Goal: Transaction & Acquisition: Book appointment/travel/reservation

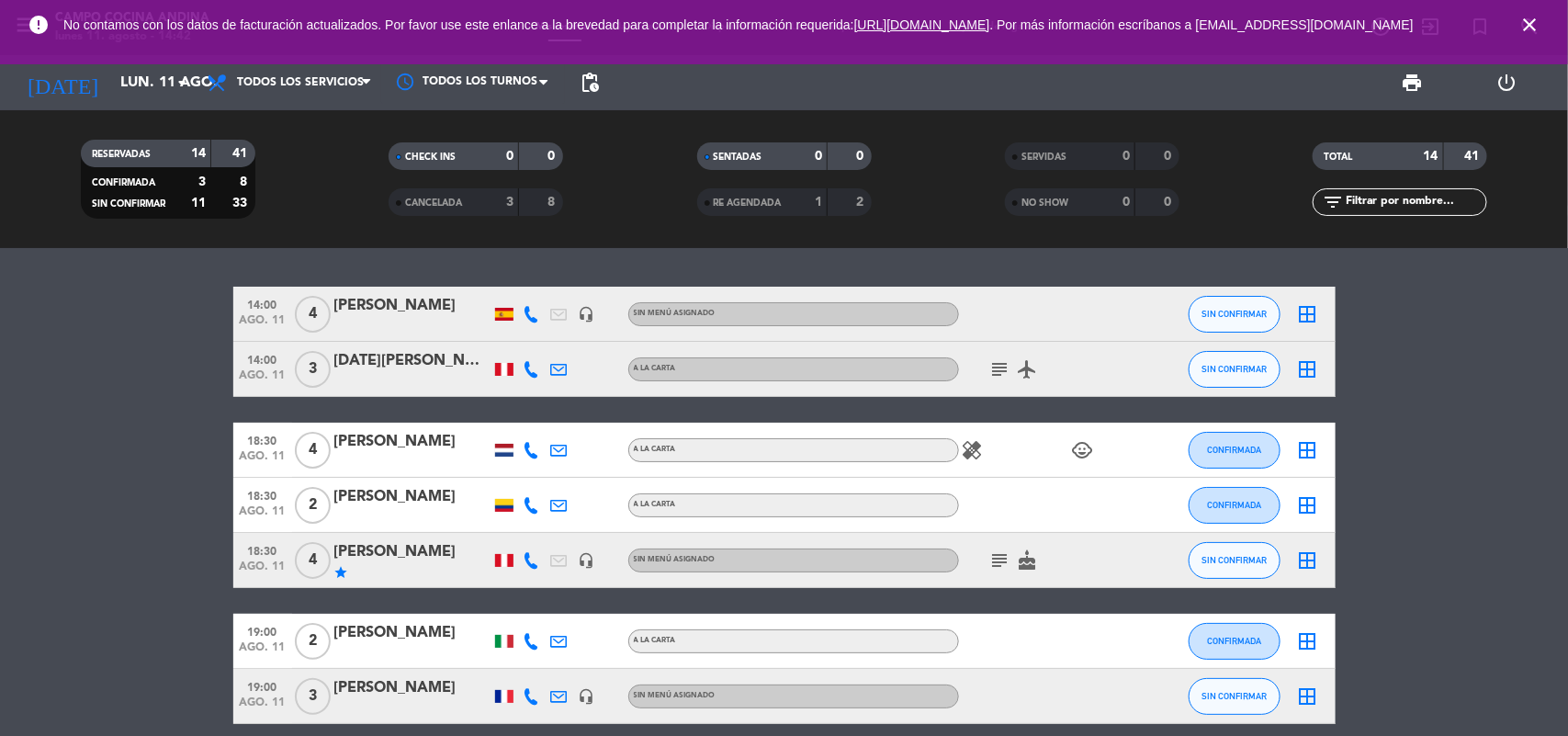
click at [1526, 21] on icon "close" at bounding box center [1529, 24] width 22 height 22
click at [1534, 25] on icon "close" at bounding box center [1529, 24] width 22 height 22
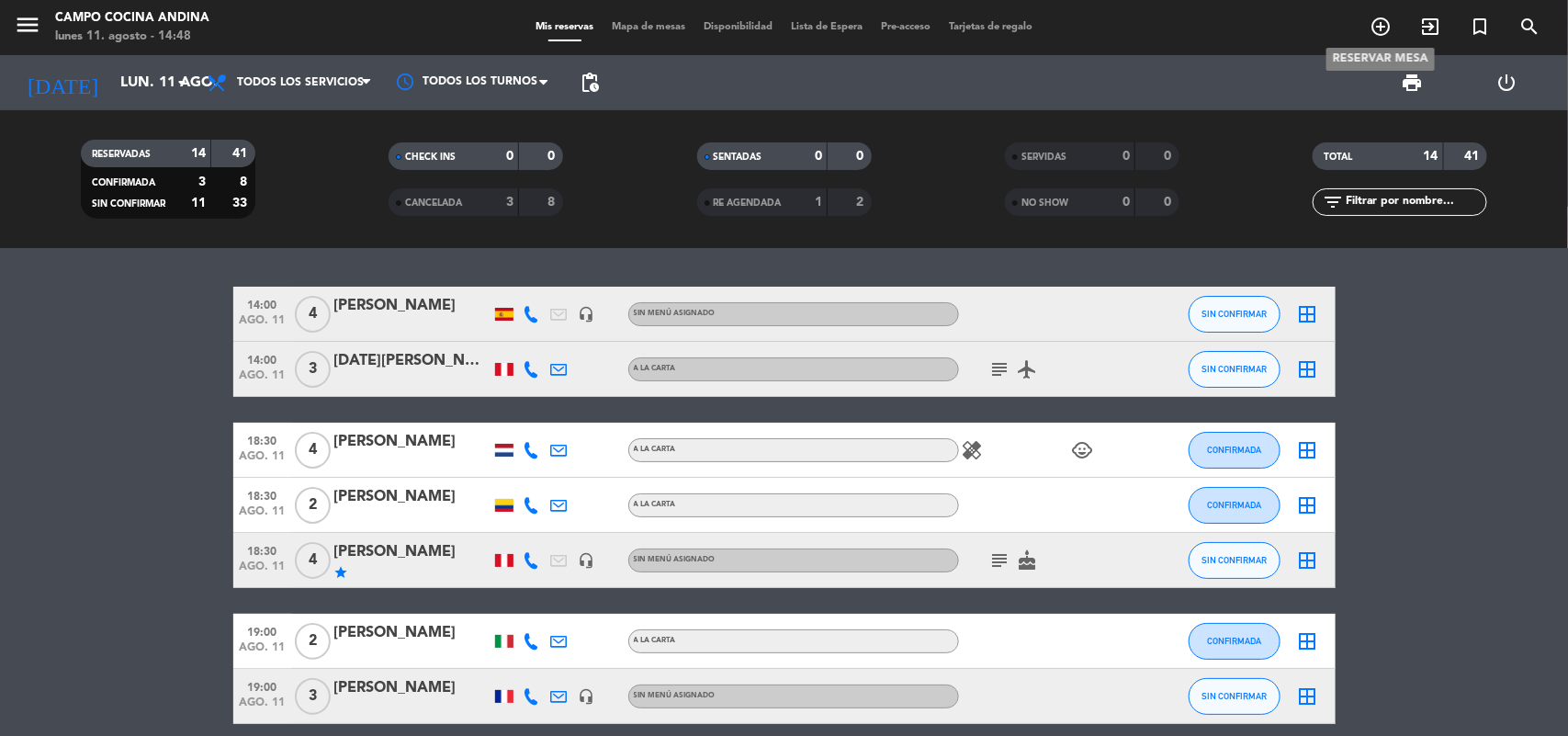
click at [1376, 33] on icon "add_circle_outline" at bounding box center [1380, 26] width 22 height 22
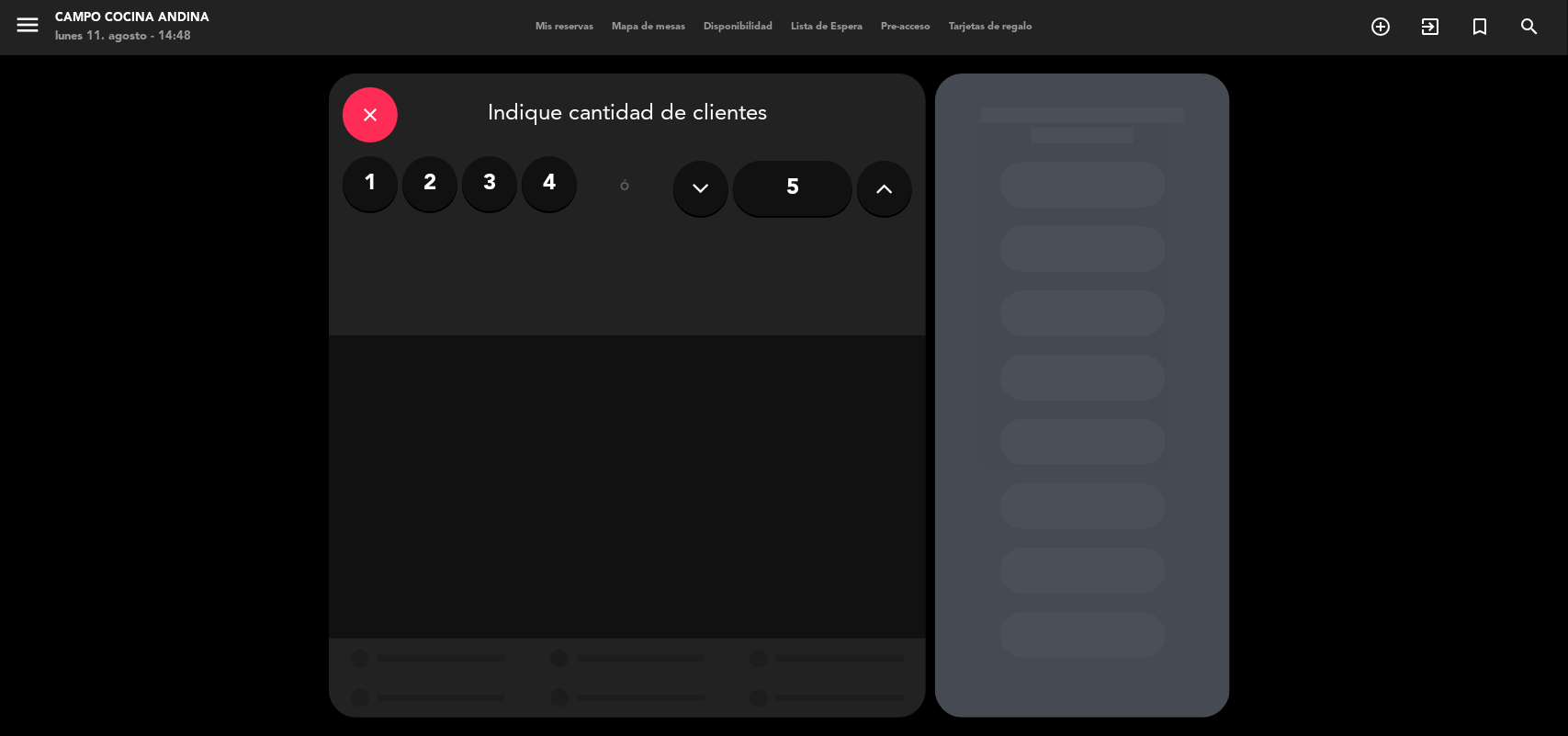
click at [558, 184] on label "4" at bounding box center [548, 183] width 55 height 55
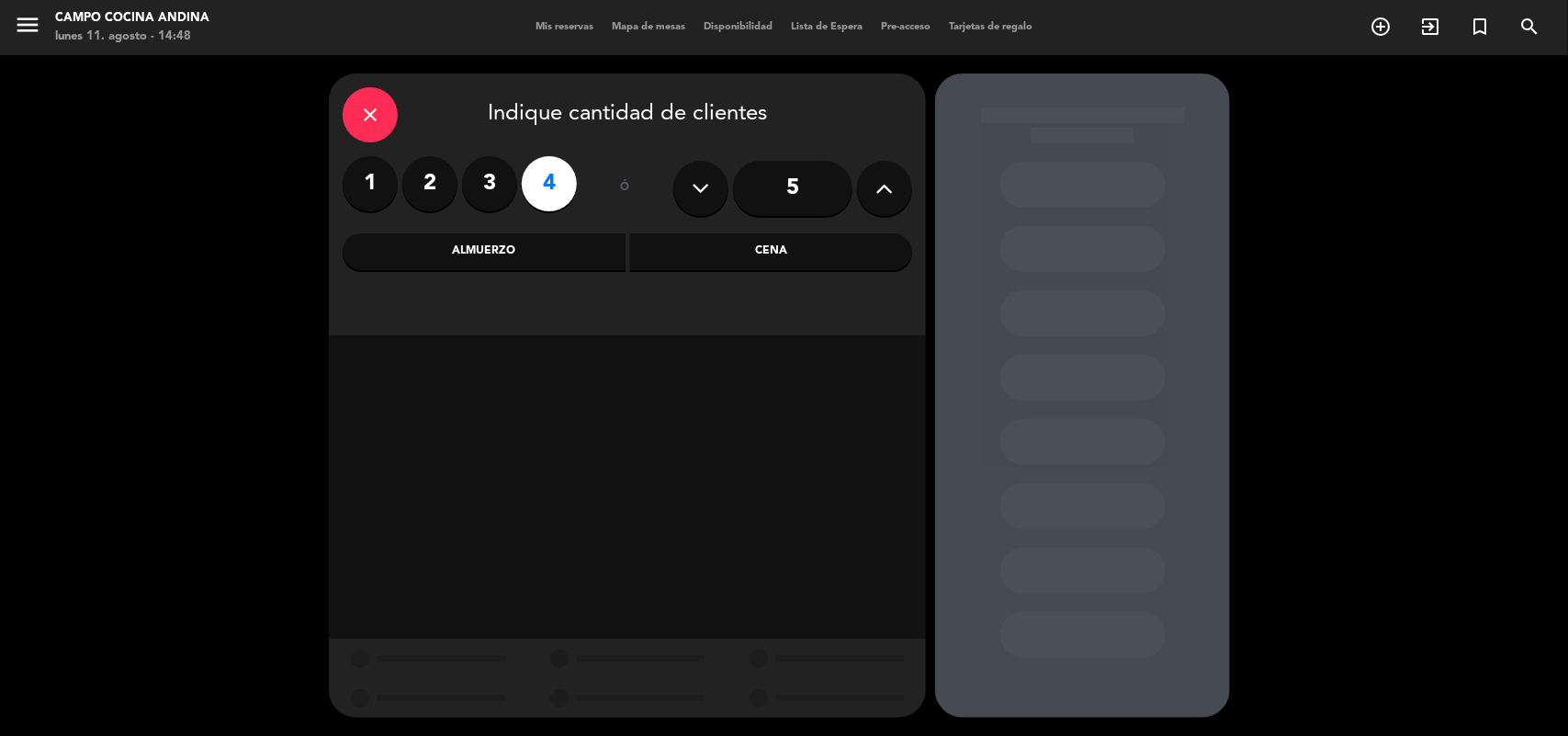
click at [779, 263] on div "Cena" at bounding box center [772, 251] width 283 height 37
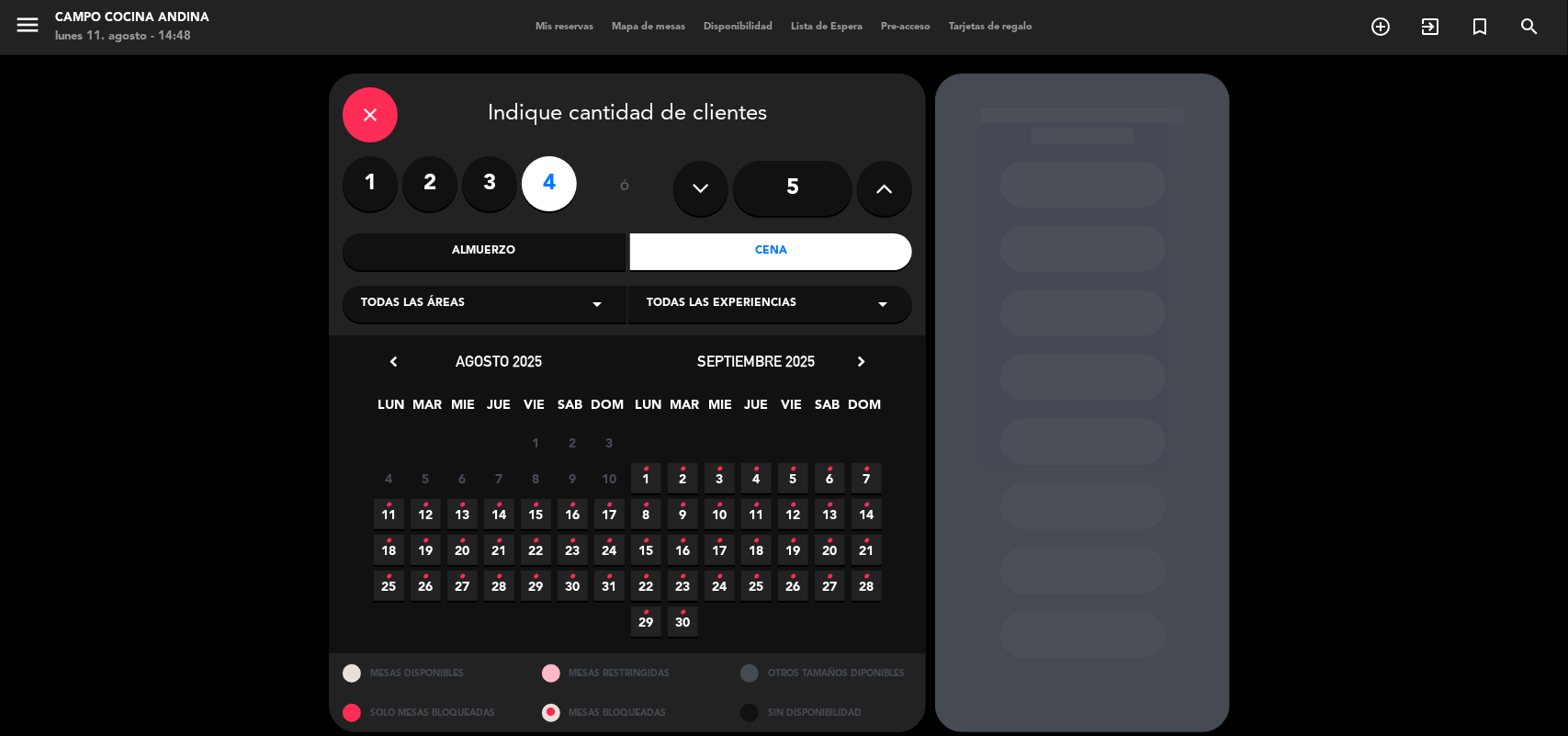
click at [386, 513] on icon "•" at bounding box center [388, 505] width 7 height 30
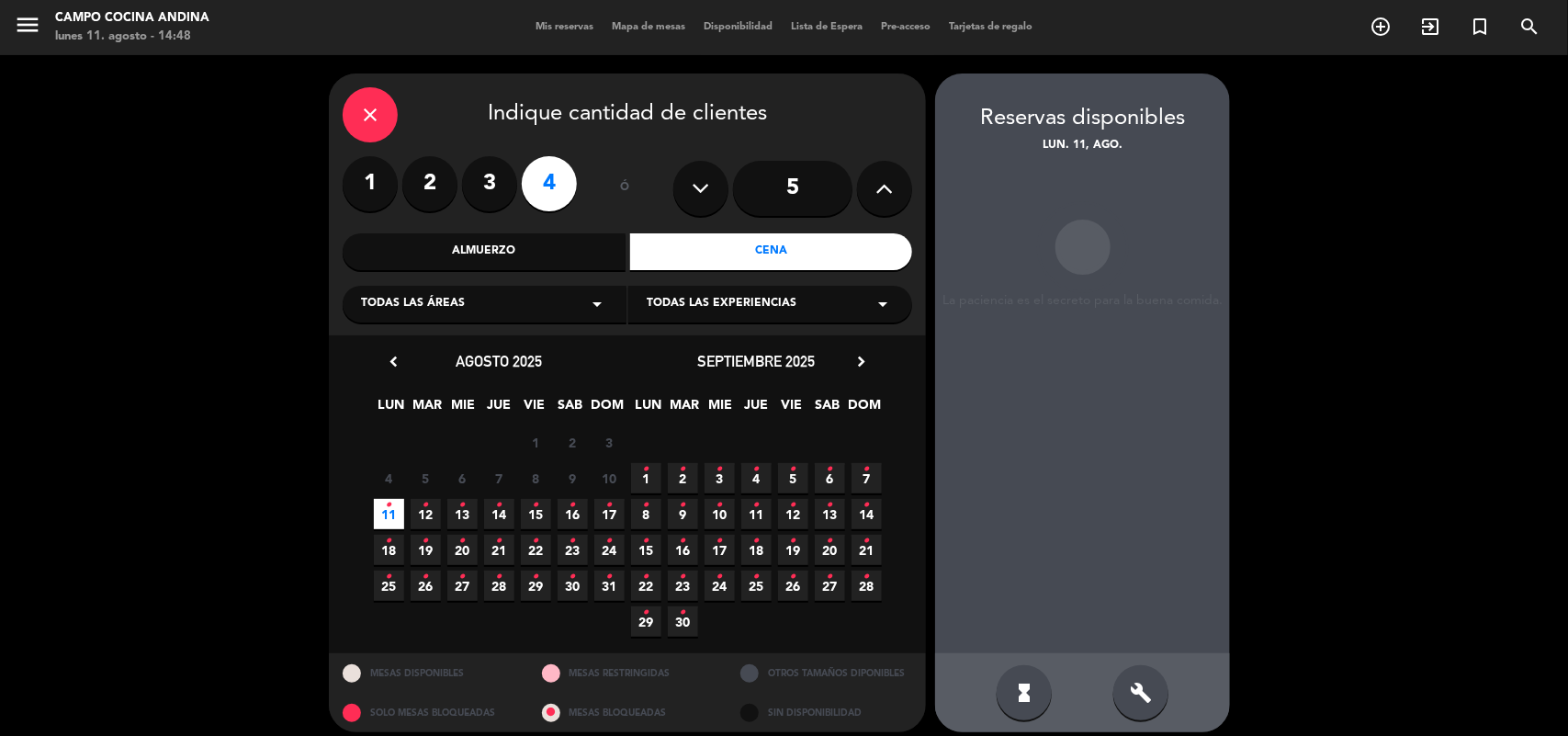
scroll to position [12, 0]
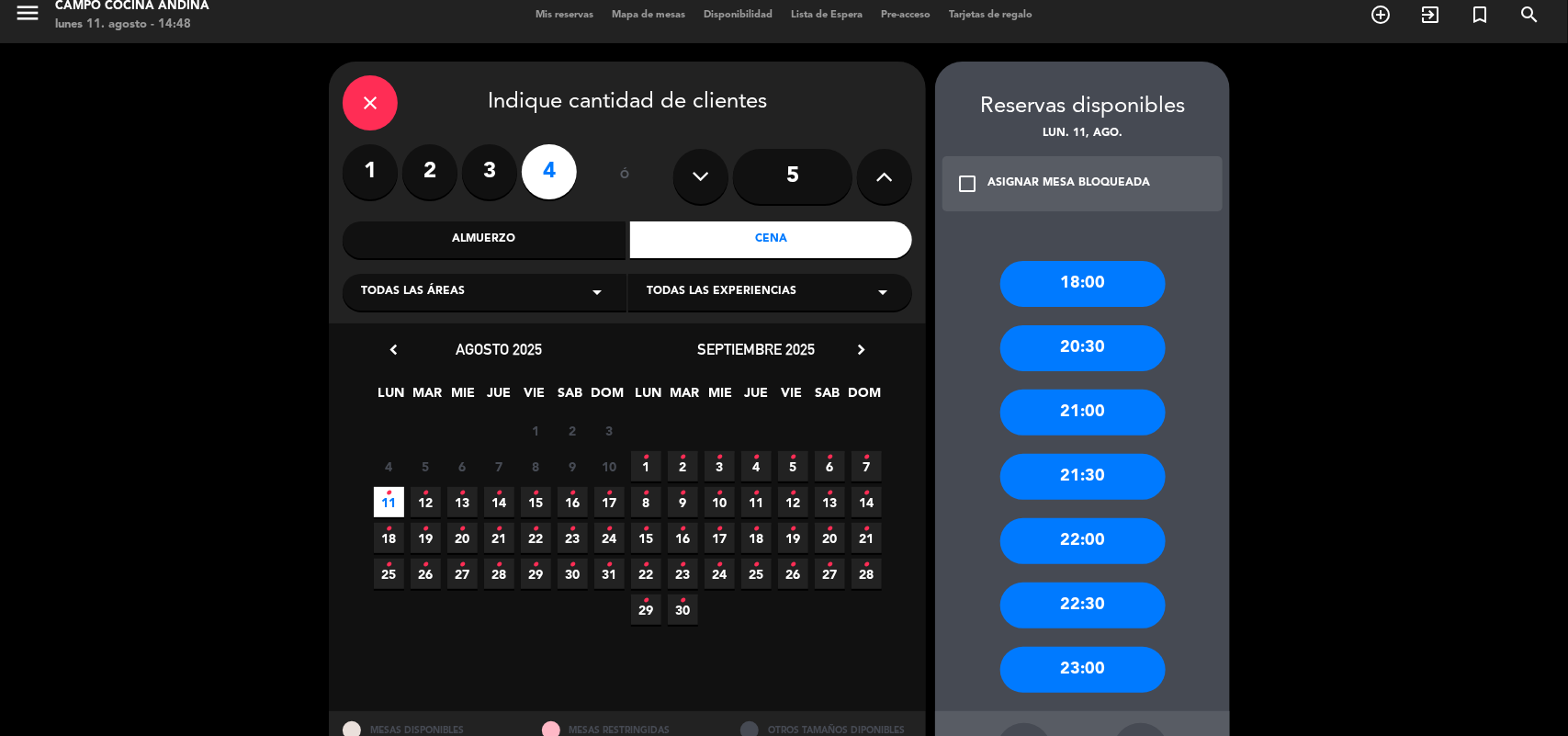
click at [1022, 188] on div "ASIGNAR MESA BLOQUEADA" at bounding box center [1069, 183] width 163 height 18
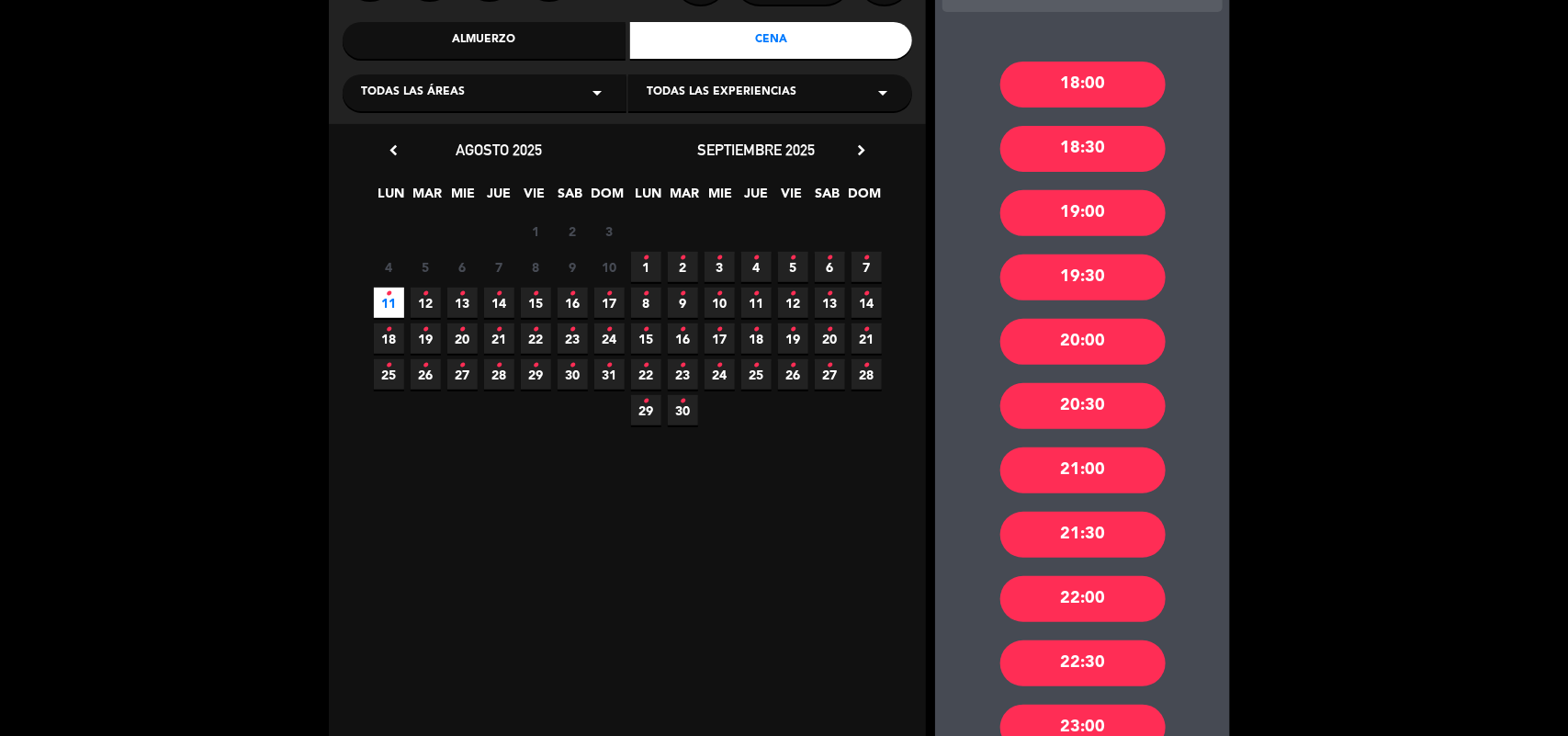
scroll to position [0, 0]
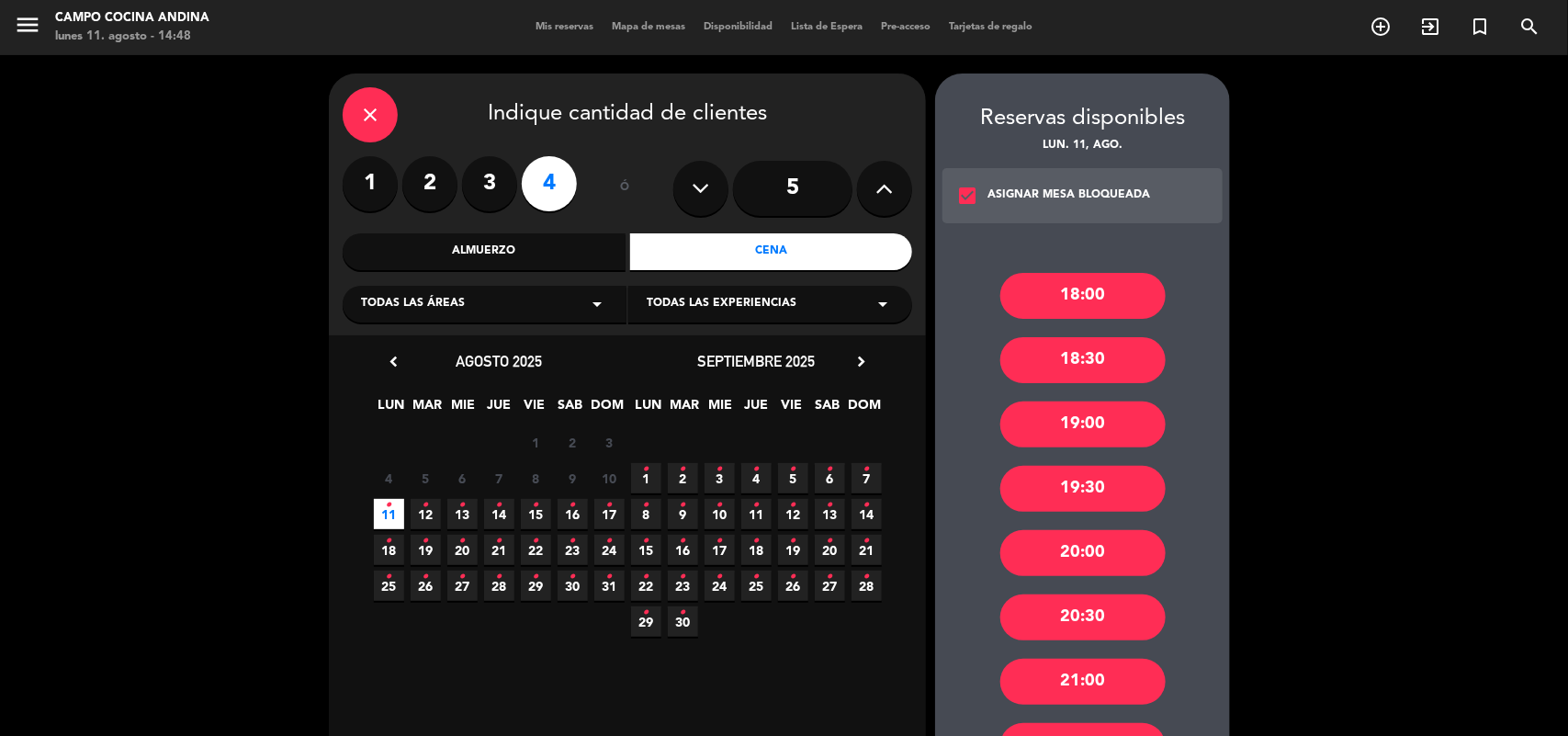
click at [1100, 301] on div "18:00" at bounding box center [1083, 296] width 166 height 46
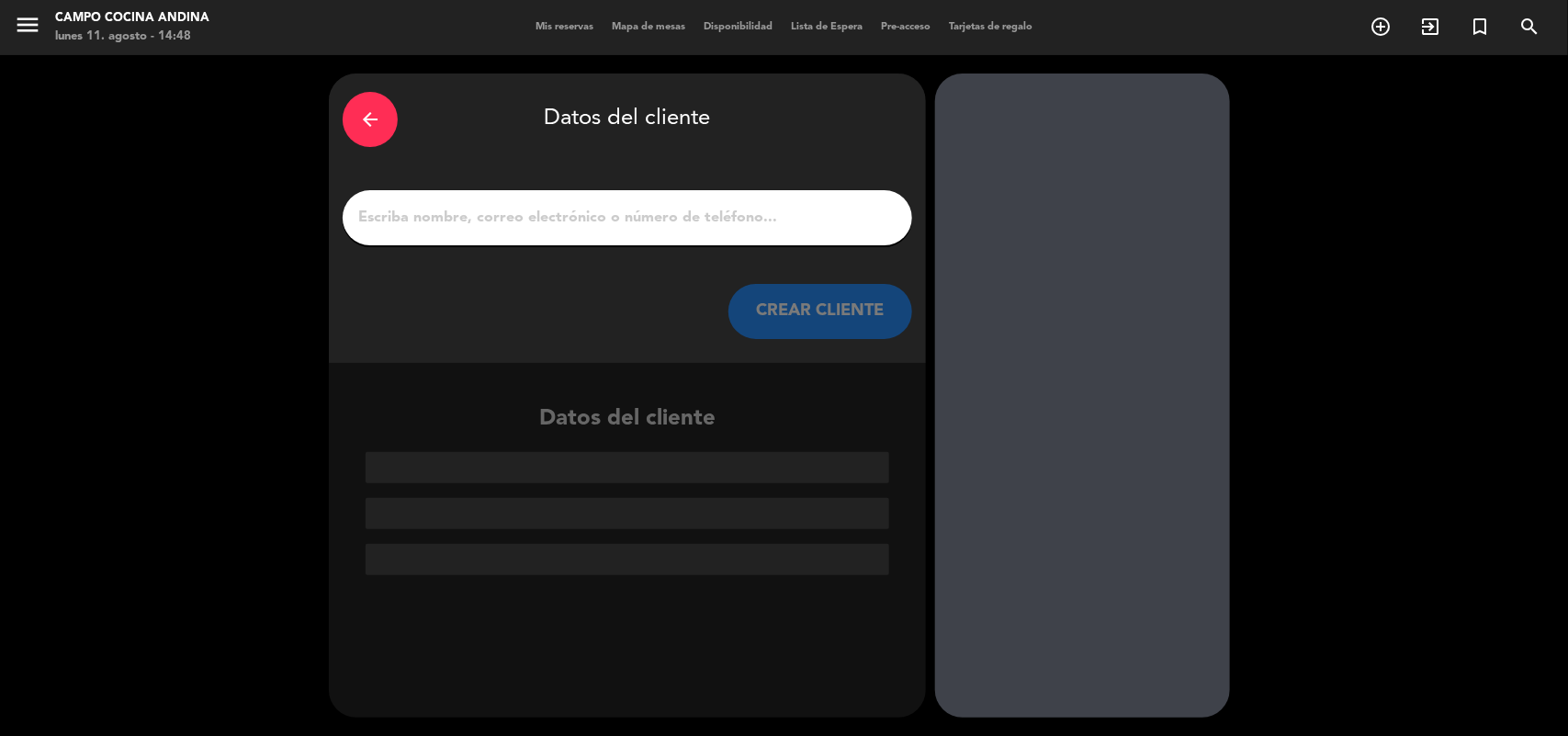
click at [453, 199] on div at bounding box center [627, 217] width 570 height 55
click at [453, 208] on input "1" at bounding box center [627, 218] width 542 height 26
type input "g"
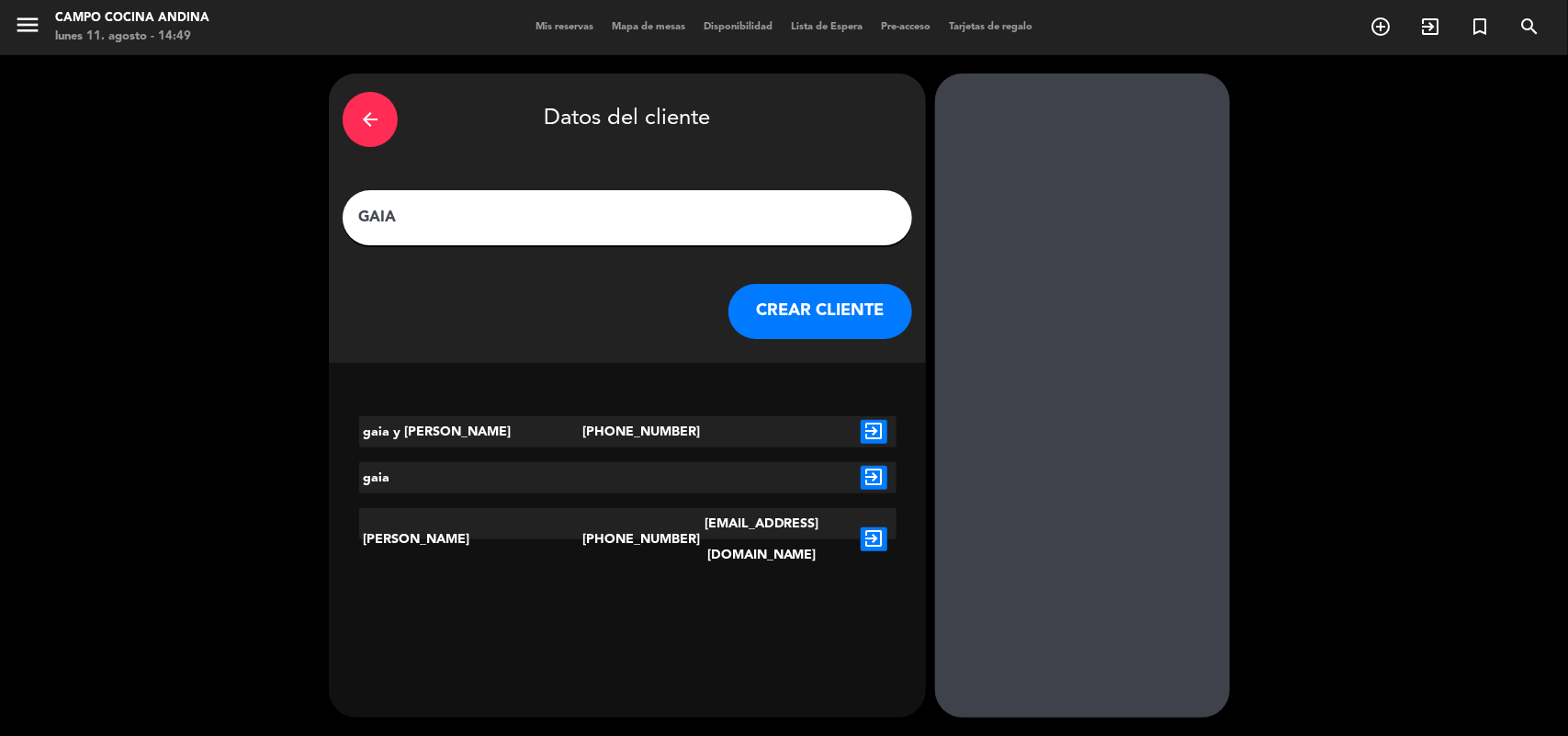
type input "GAIA"
click at [848, 324] on button "CREAR CLIENTE" at bounding box center [820, 311] width 184 height 55
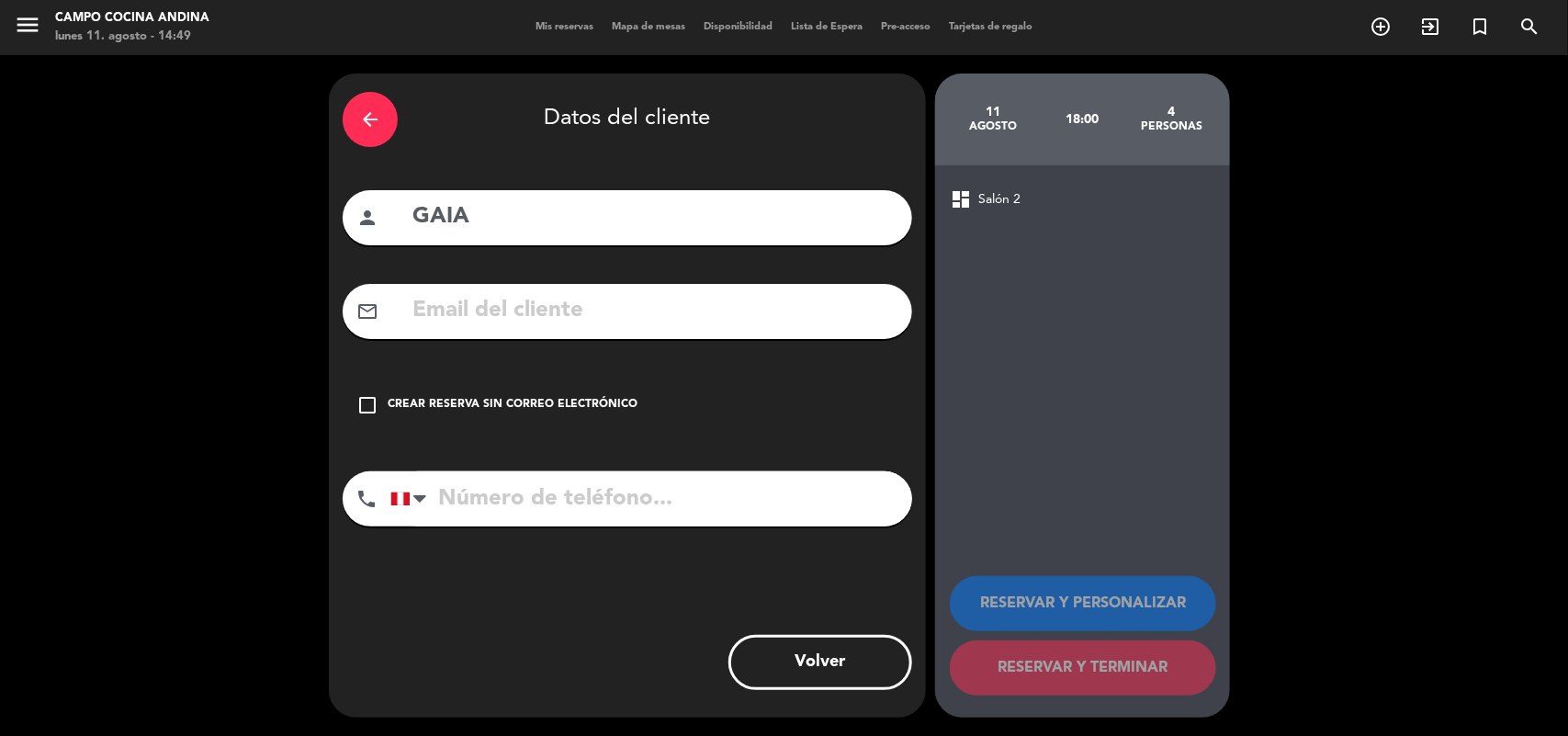
click at [461, 520] on input "tel" at bounding box center [651, 498] width 521 height 55
type input "[PHONE_NUMBER]"
click at [478, 401] on div "Crear reserva sin correo electrónico" at bounding box center [512, 405] width 250 height 18
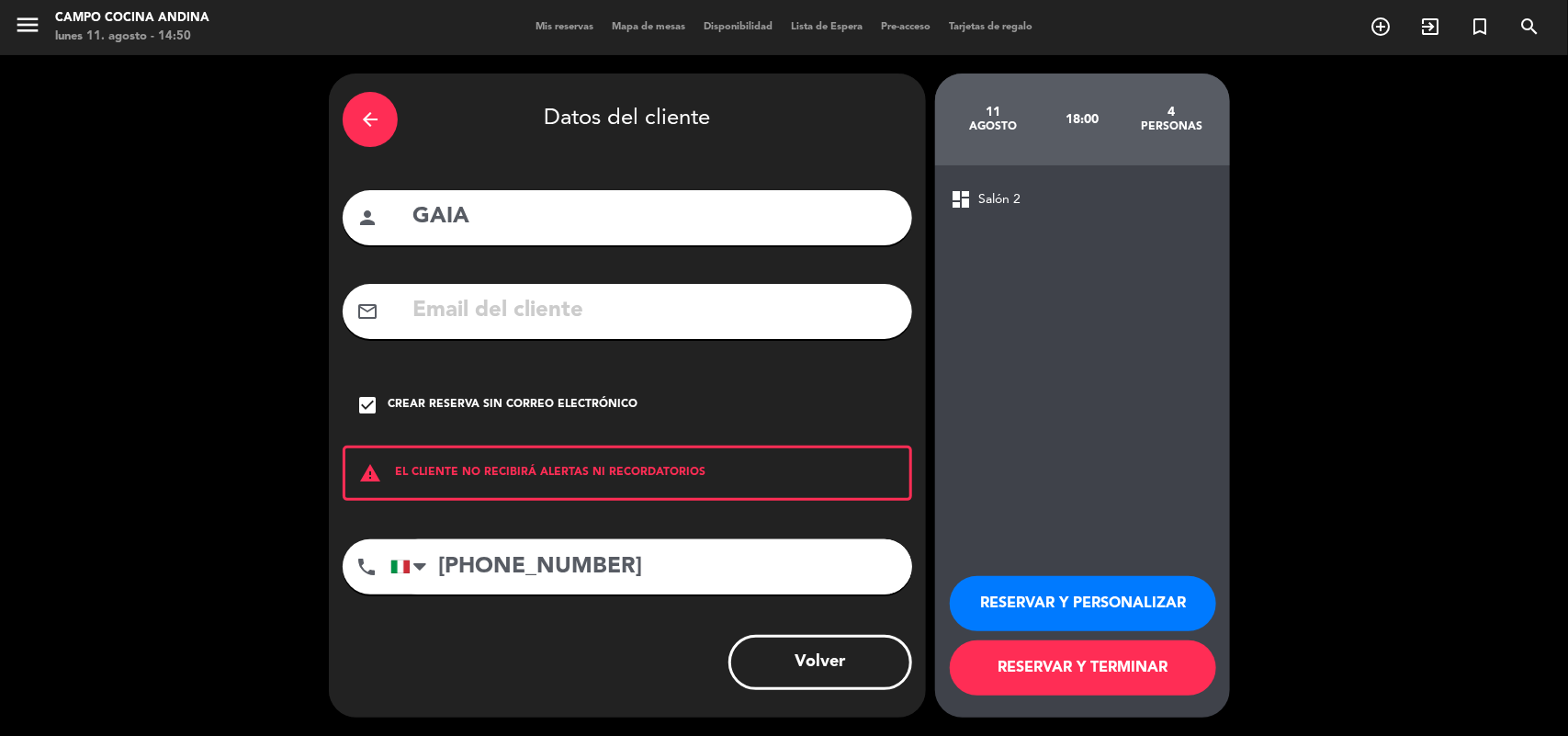
click at [1123, 679] on button "RESERVAR Y TERMINAR" at bounding box center [1083, 667] width 266 height 55
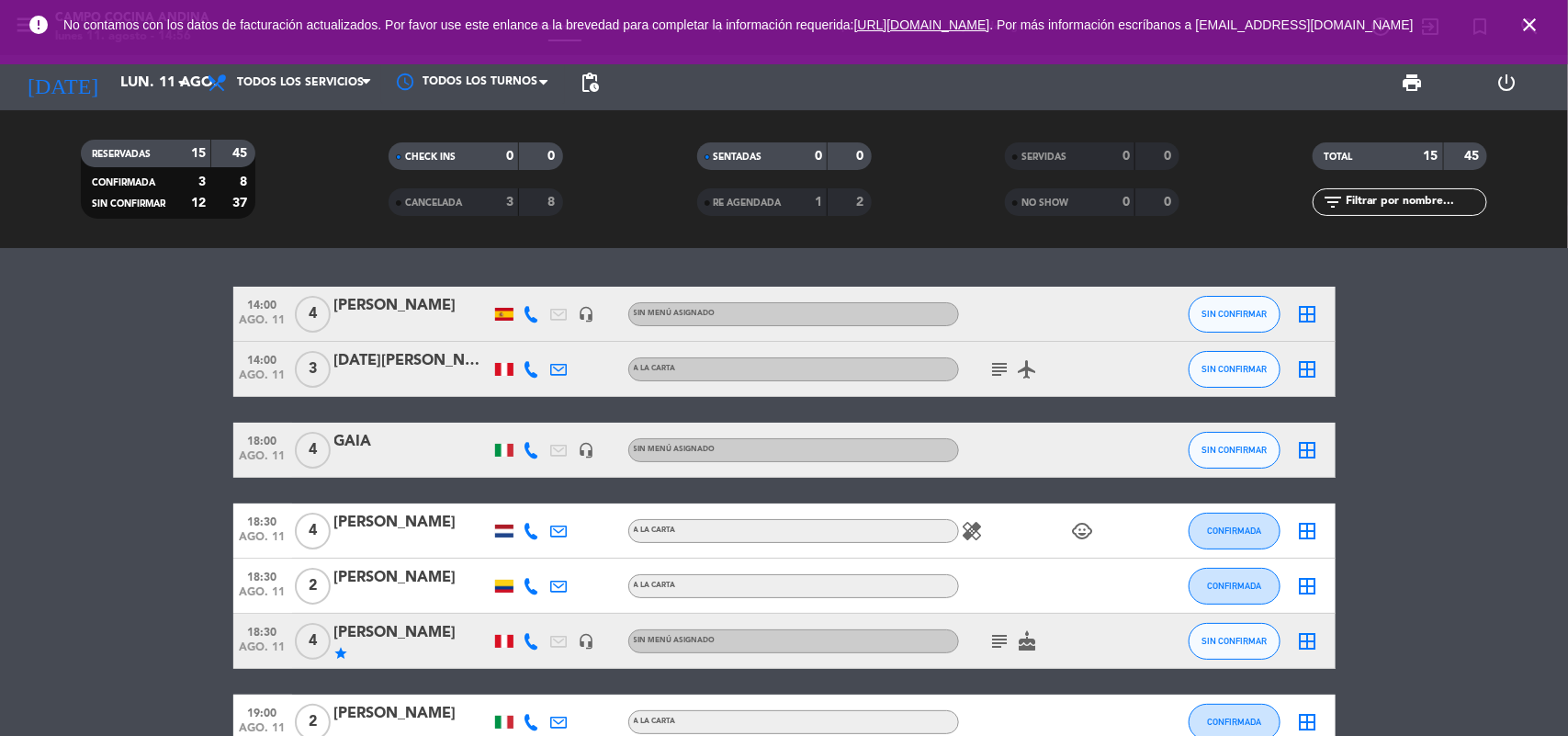
click at [337, 650] on icon "star" at bounding box center [341, 652] width 14 height 14
